Goal: Check status

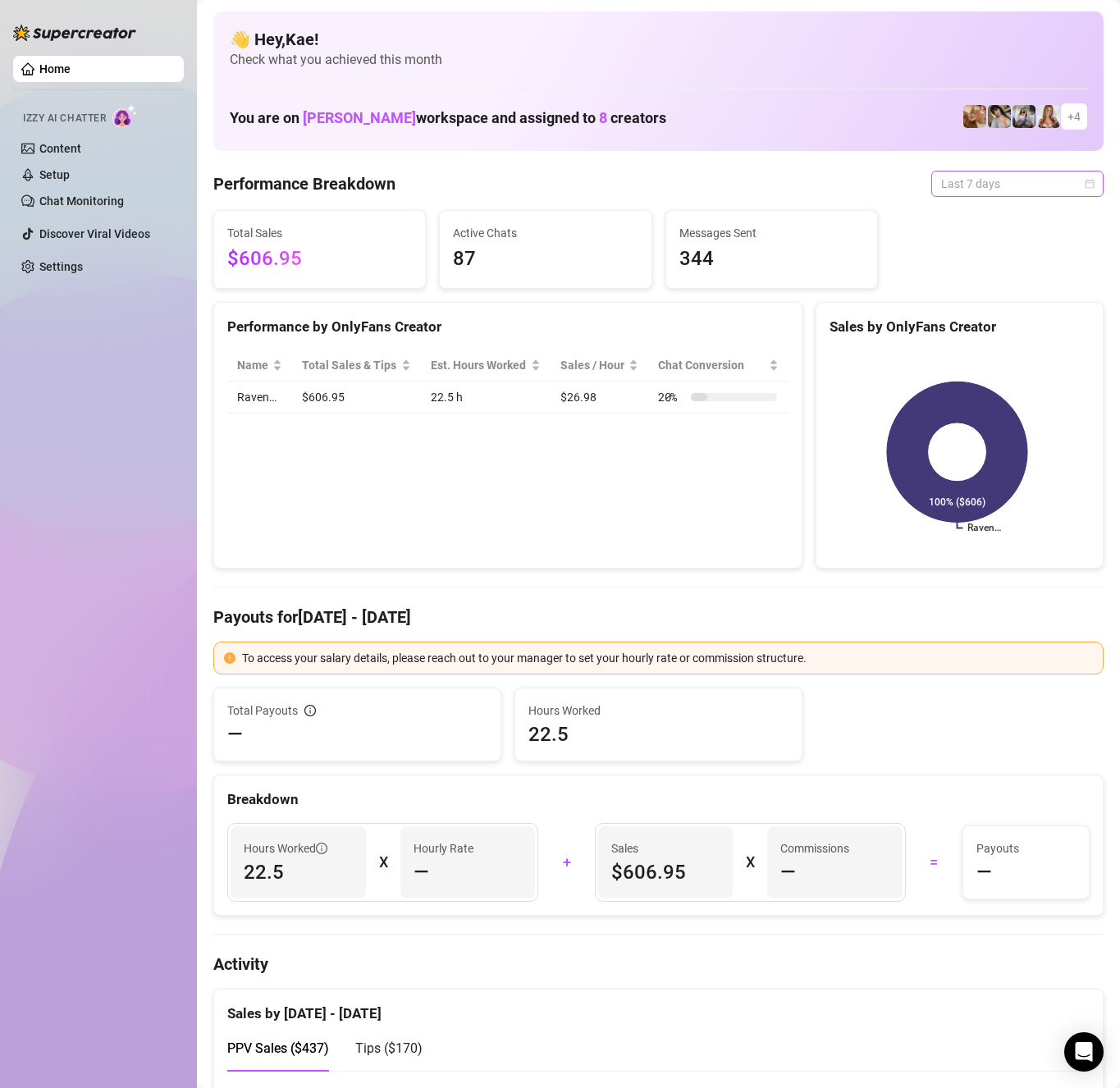
click at [1000, 175] on span "Last 7 days" at bounding box center [1017, 183] width 152 height 24
click at [973, 241] on div "Last 7 days" at bounding box center [1003, 242] width 146 height 18
click at [993, 184] on span "Last 7 days" at bounding box center [1017, 183] width 152 height 24
click at [984, 211] on div "Last 24 hours" at bounding box center [1003, 216] width 146 height 18
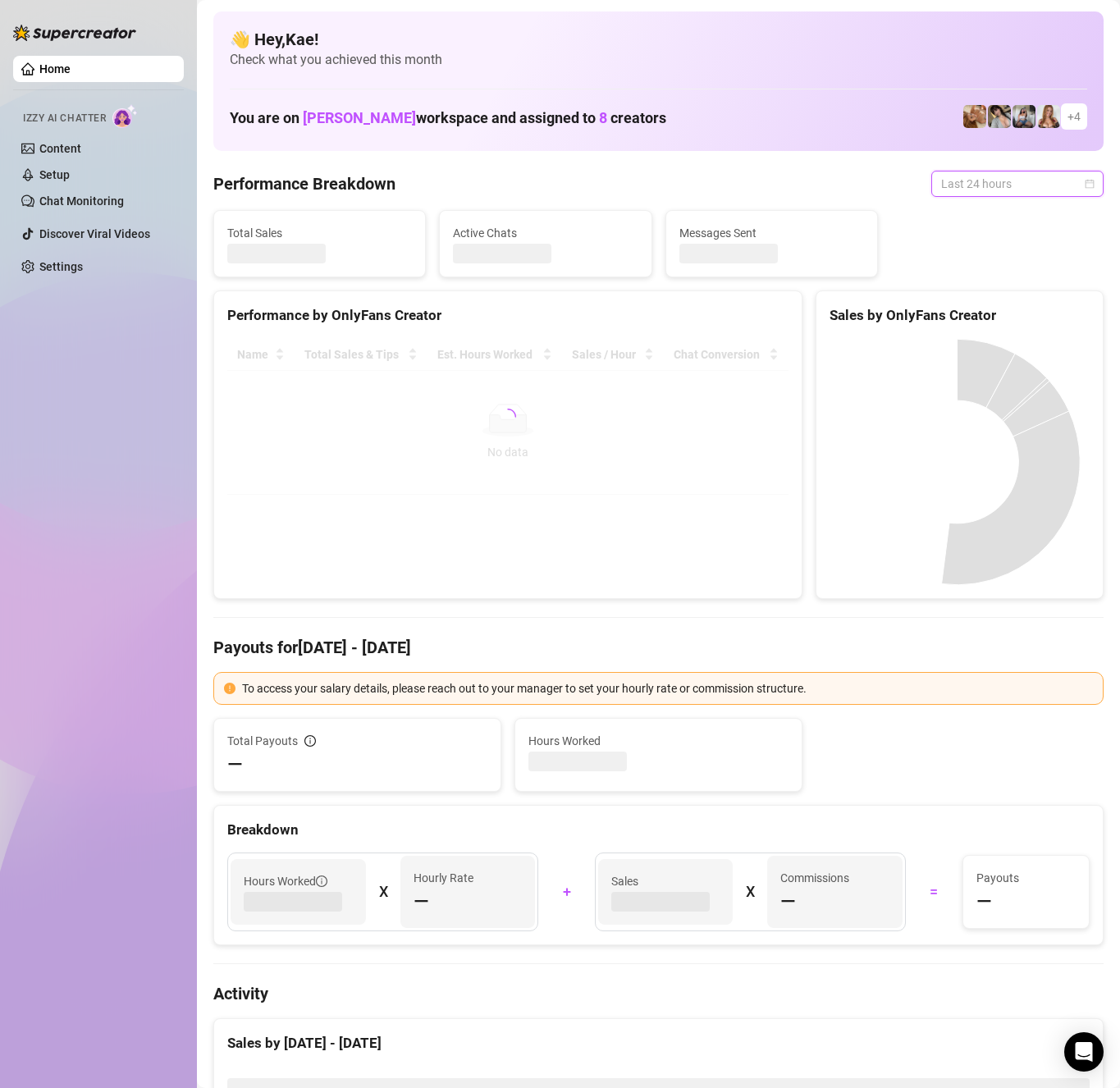
click at [994, 183] on span "Last 24 hours" at bounding box center [1017, 183] width 152 height 24
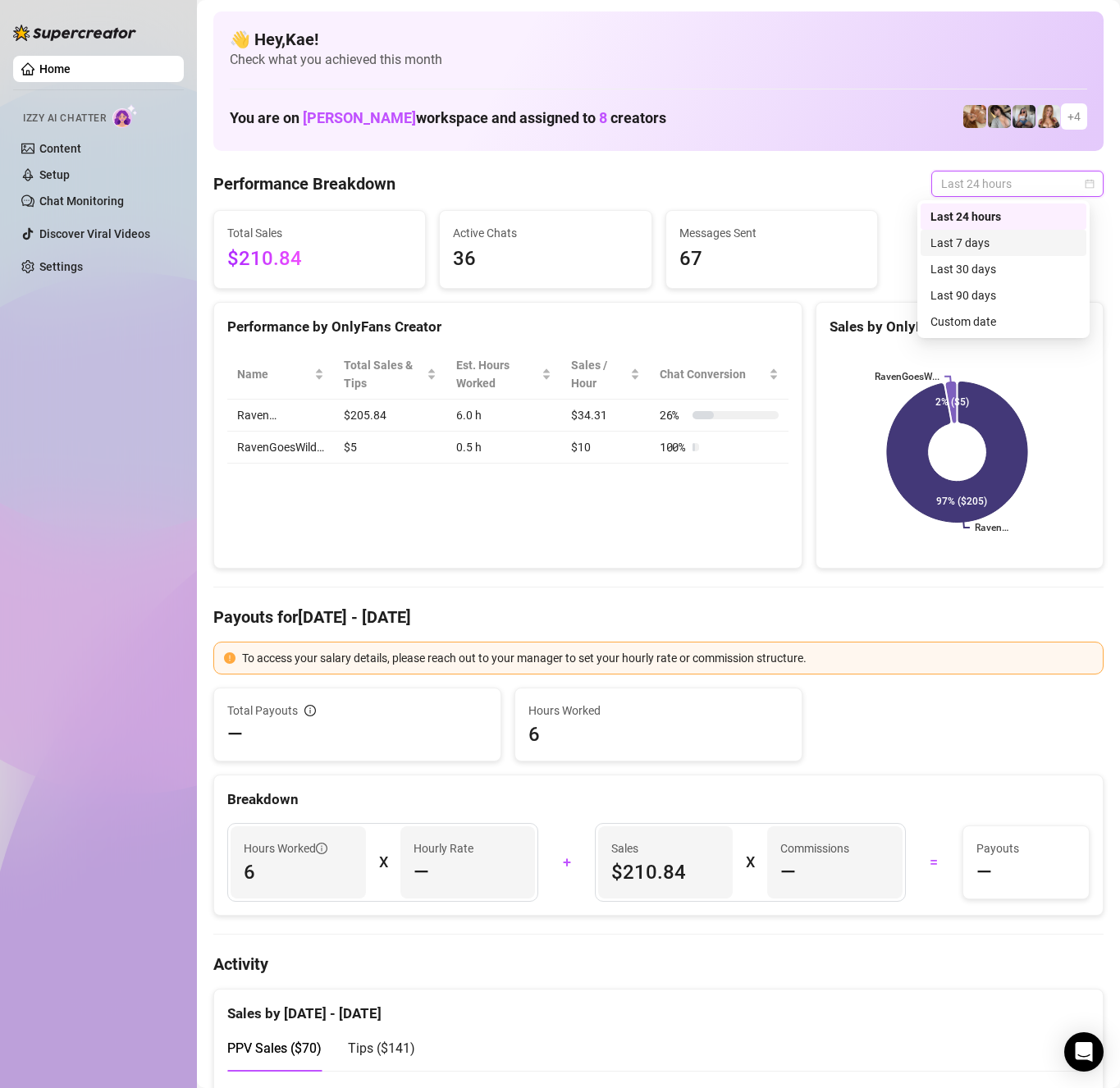
click at [985, 243] on div "Last 7 days" at bounding box center [1003, 242] width 146 height 18
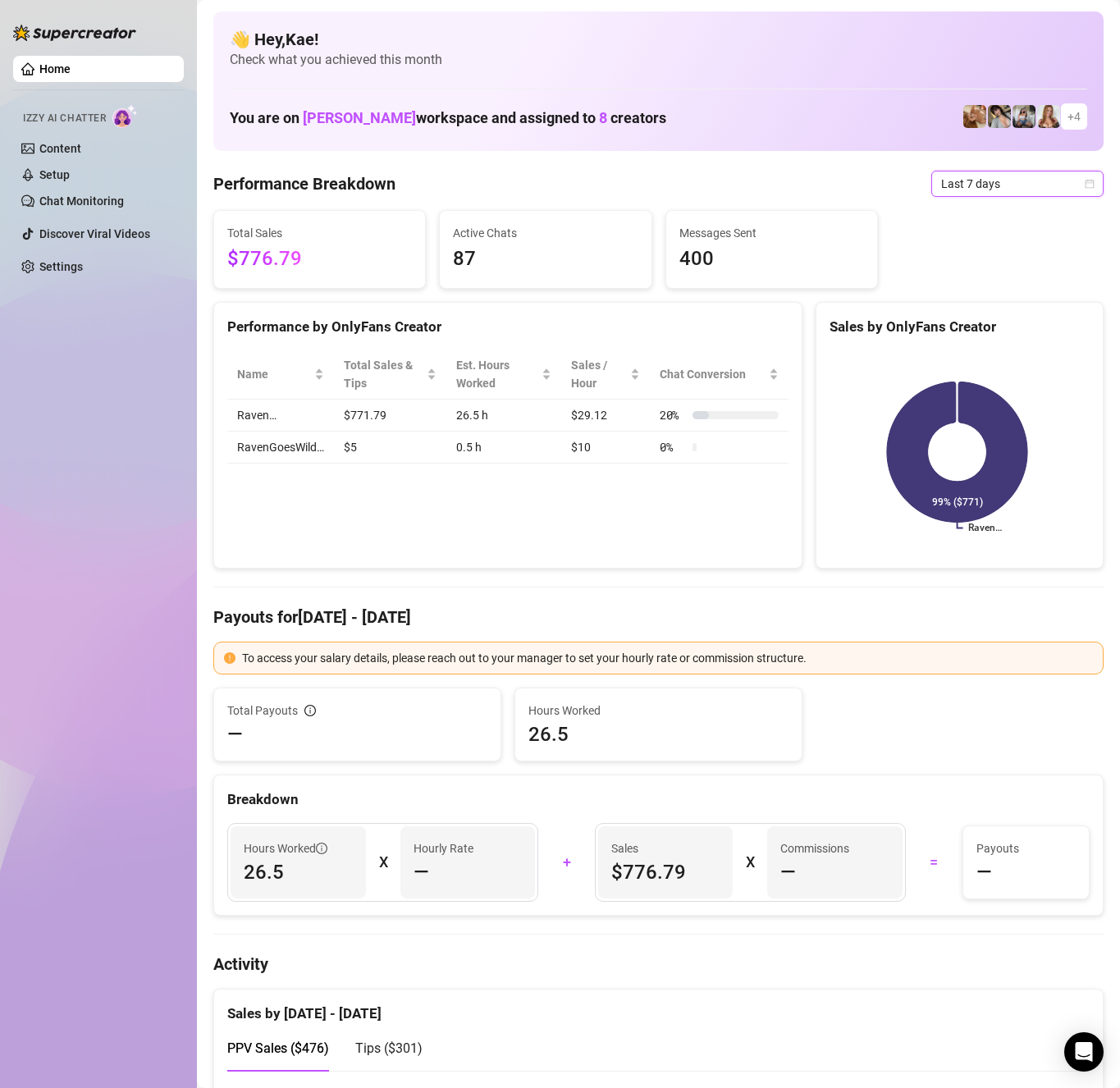
click at [1023, 179] on span "Last 7 days" at bounding box center [1017, 183] width 152 height 24
click at [997, 272] on div "Last 30 days" at bounding box center [1003, 268] width 146 height 18
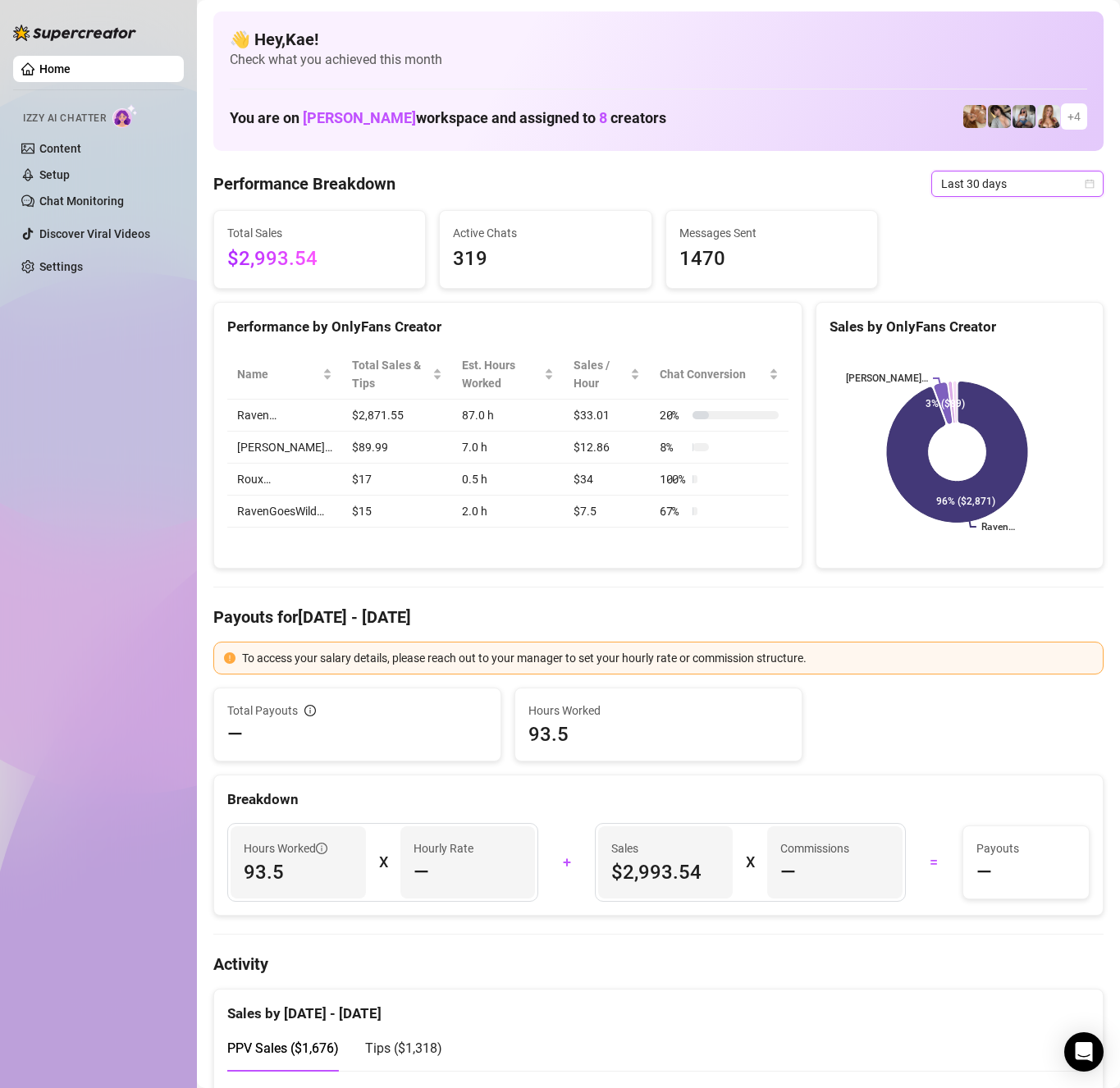
click at [980, 174] on span "Last 30 days" at bounding box center [1017, 183] width 152 height 24
click at [980, 238] on div "Last 7 days" at bounding box center [1003, 242] width 146 height 18
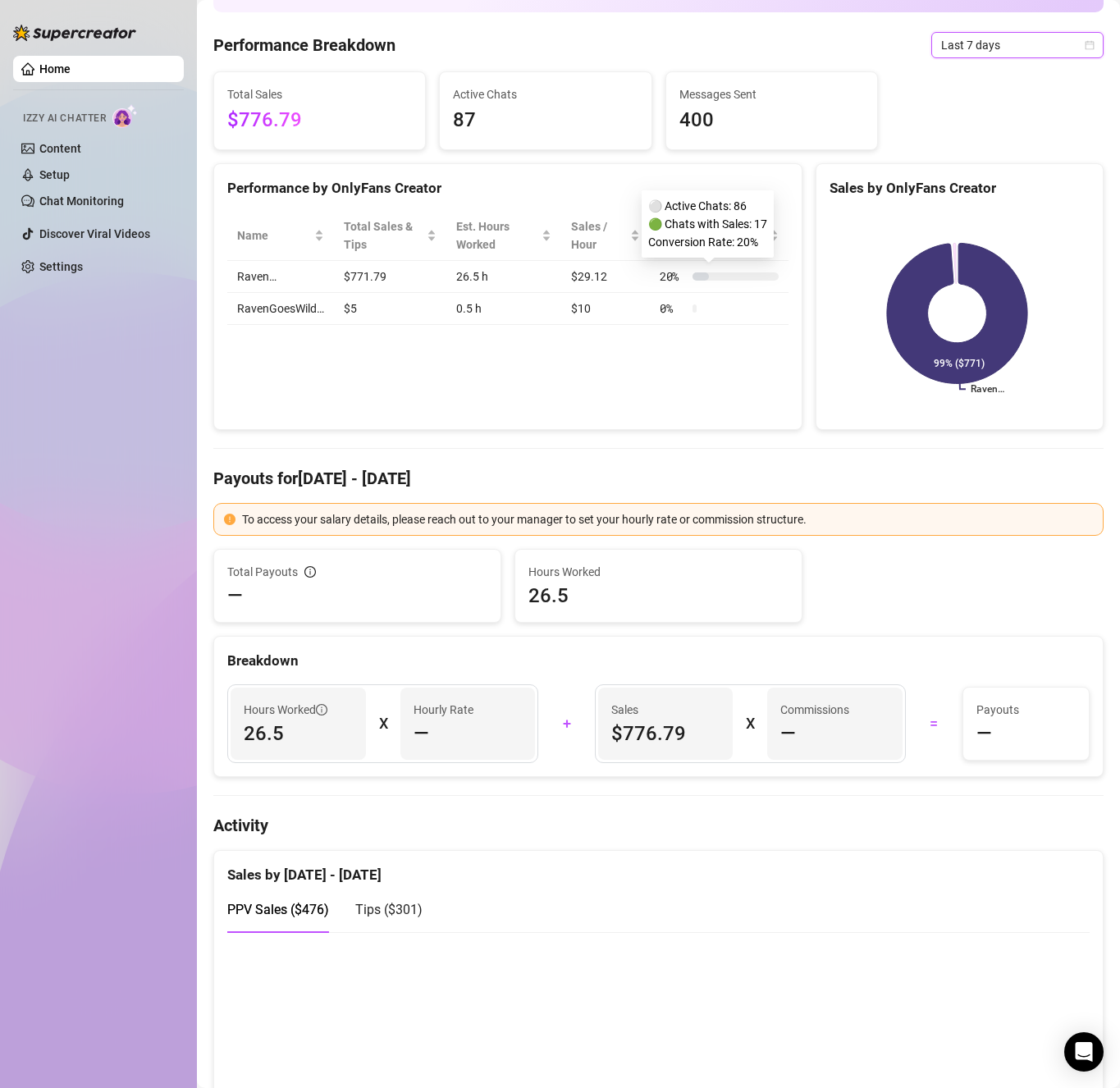
scroll to position [493, 0]
